Goal: Find specific page/section: Find specific page/section

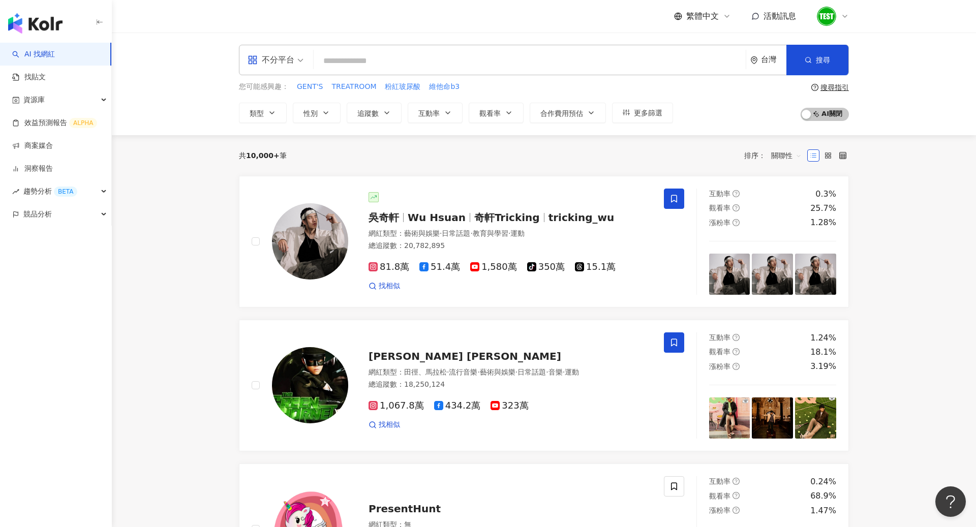
click at [847, 14] on icon at bounding box center [845, 16] width 8 height 8
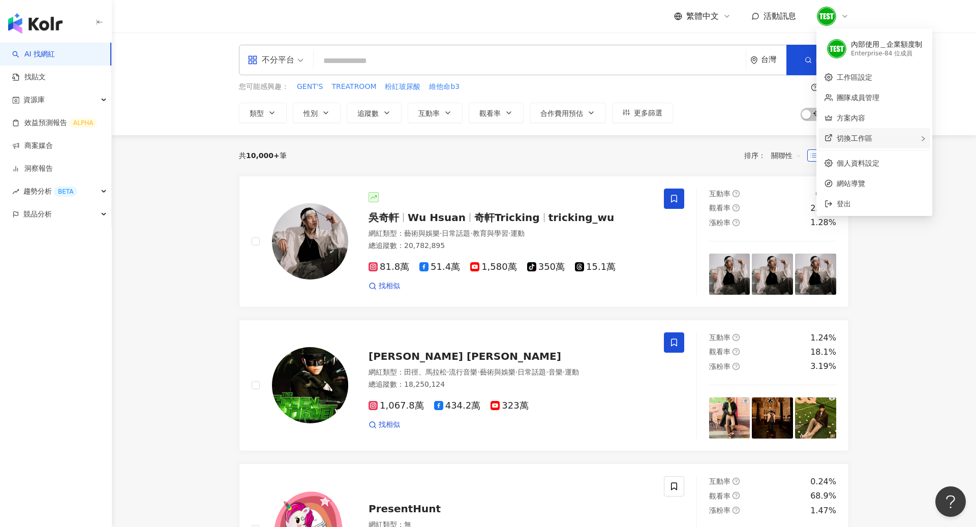
click at [850, 144] on div "切換工作區" at bounding box center [875, 138] width 112 height 20
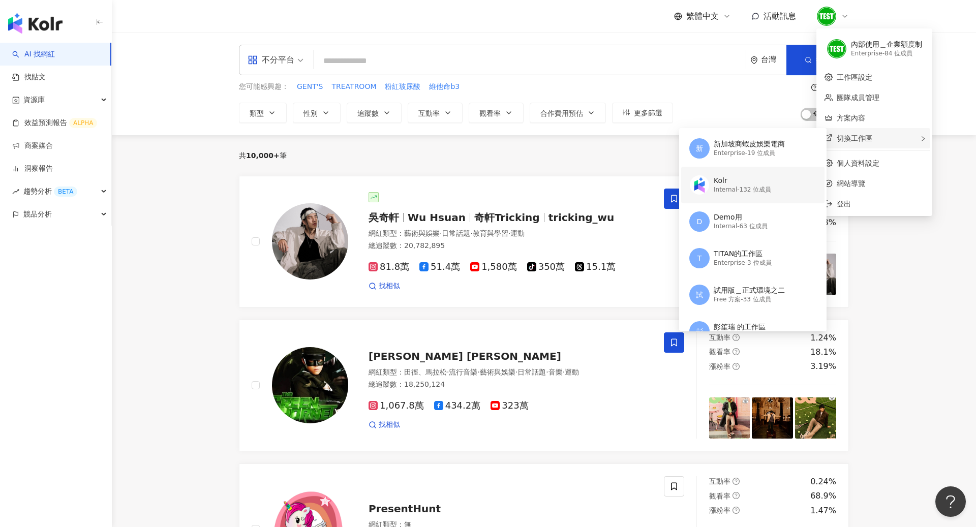
click at [732, 200] on div "Kolr Internal - 132 位成員" at bounding box center [751, 185] width 125 height 37
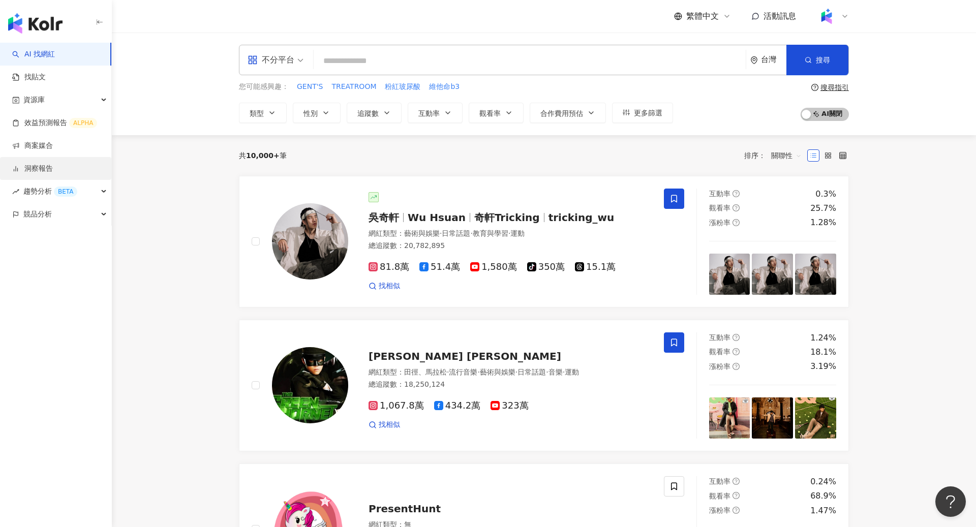
click at [35, 164] on link "洞察報告" at bounding box center [32, 169] width 41 height 10
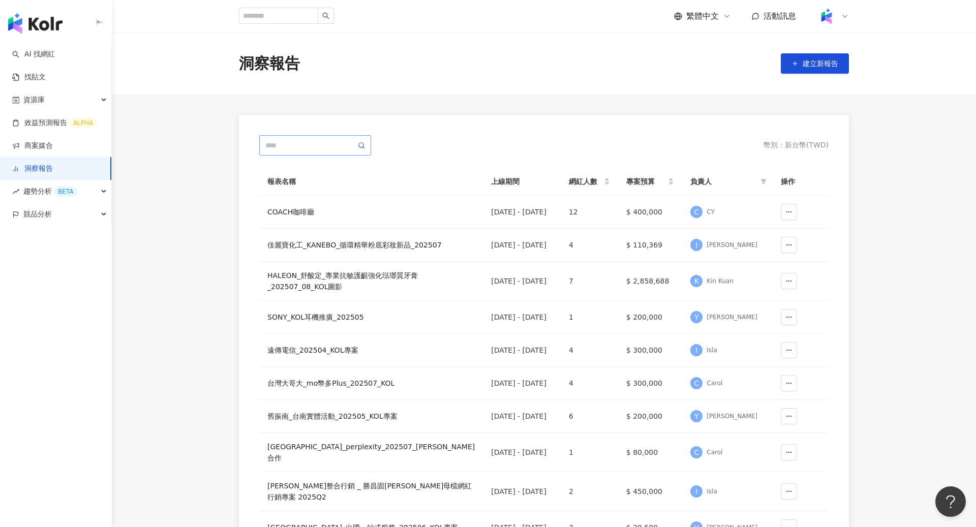
click at [309, 153] on span at bounding box center [315, 145] width 112 height 20
type input "*"
type input "****"
